Goal: Transaction & Acquisition: Purchase product/service

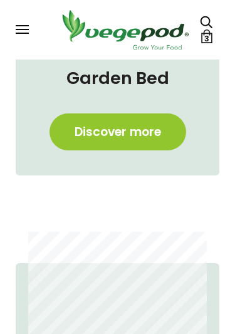
scroll to position [752, 0]
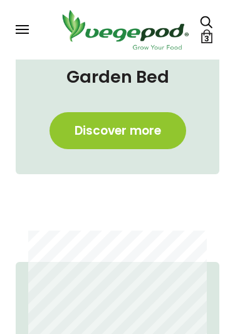
click at [26, 30] on span at bounding box center [22, 29] width 13 height 1
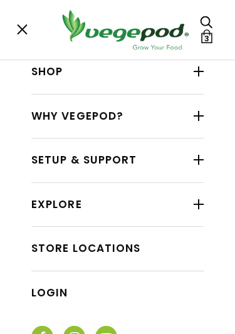
scroll to position [0, 181]
click at [153, 75] on link "Shop" at bounding box center [117, 72] width 173 height 24
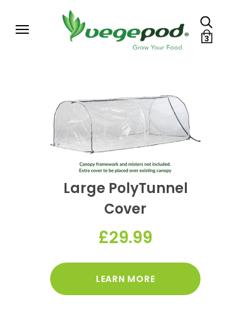
scroll to position [3819, 0]
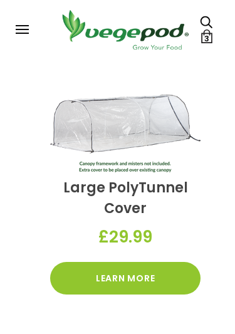
click at [199, 217] on div "Large PolyTunnel Cover £29.99 Learn More" at bounding box center [125, 194] width 188 height 263
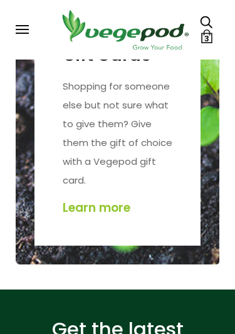
scroll to position [4285, 0]
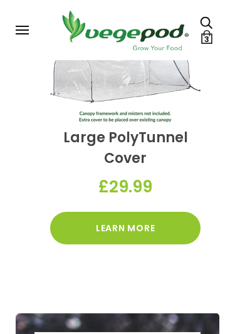
click at [25, 32] on button at bounding box center [21, 29] width 11 height 9
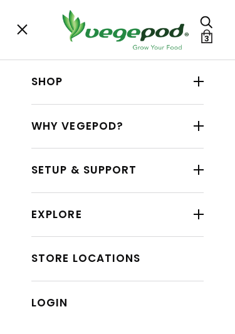
click at [204, 87] on div at bounding box center [199, 81] width 10 height 16
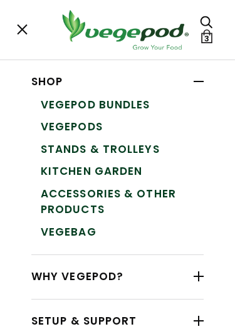
click at [142, 198] on link "Accessories & Other Products" at bounding box center [122, 202] width 163 height 38
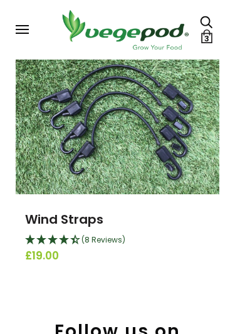
scroll to position [4314, 0]
click at [159, 136] on img at bounding box center [118, 117] width 204 height 153
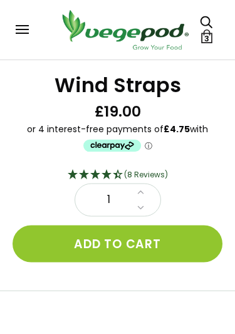
scroll to position [247, 0]
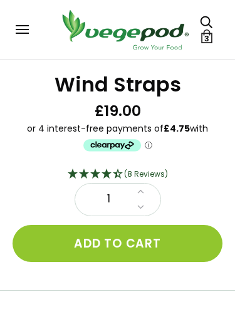
click at [146, 190] on link at bounding box center [141, 192] width 14 height 16
click at [146, 195] on link at bounding box center [141, 192] width 14 height 16
click at [145, 200] on link at bounding box center [141, 208] width 14 height 16
click at [146, 252] on button "Add to cart" at bounding box center [118, 243] width 210 height 37
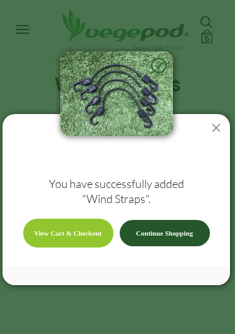
click at [70, 235] on link "View Cart & Checkout" at bounding box center [68, 233] width 90 height 29
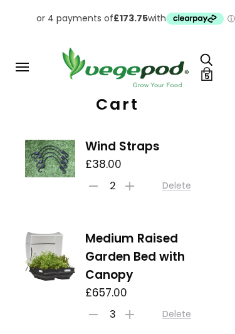
scroll to position [52, 0]
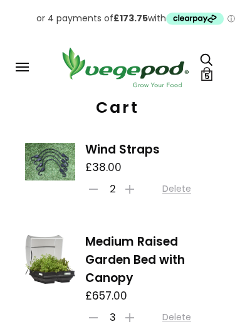
click at [134, 192] on icon at bounding box center [130, 189] width 9 height 9
click at [129, 194] on link at bounding box center [130, 189] width 16 height 12
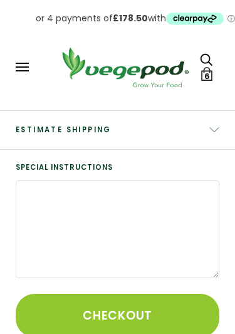
scroll to position [340, 0]
